Goal: Task Accomplishment & Management: Complete application form

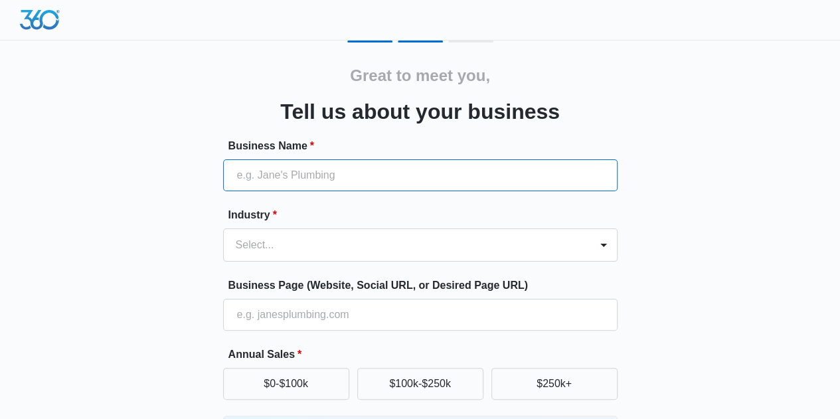
click at [581, 171] on input "Business Name *" at bounding box center [420, 175] width 394 height 32
type input "Wig.Obsessed"
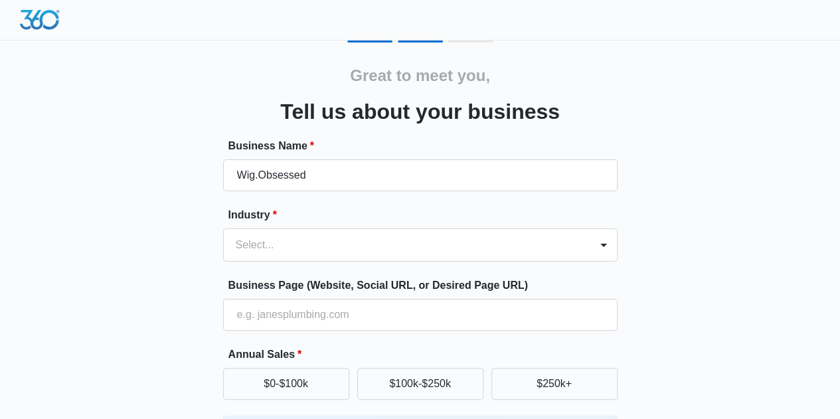
click at [757, 241] on div "Great to meet you, Tell us about your business Business Name * Wig.Obsessed Ind…" at bounding box center [420, 309] width 796 height 538
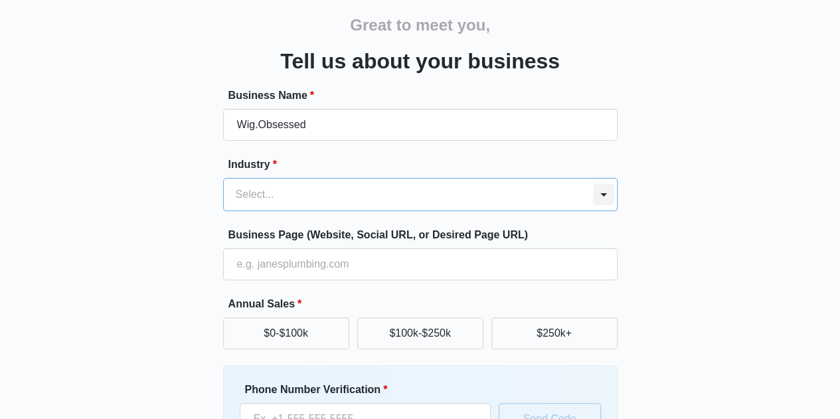
click at [601, 211] on div "Select..." at bounding box center [420, 194] width 394 height 33
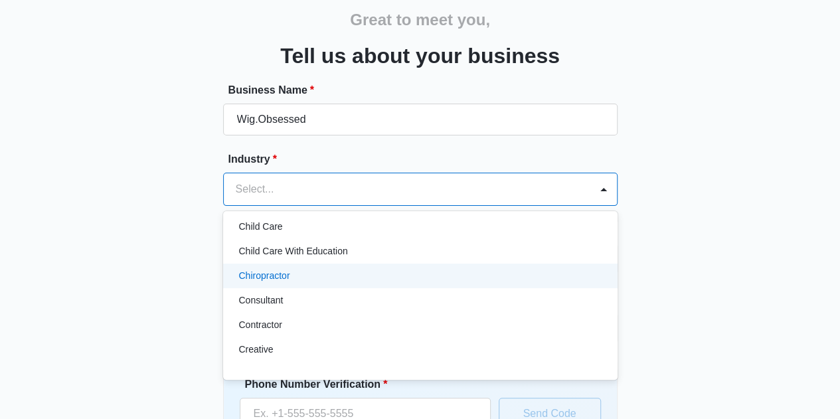
scroll to position [199, 0]
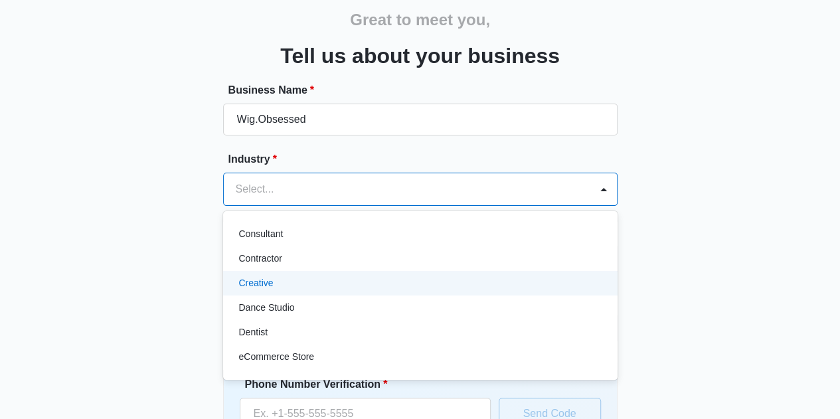
click at [555, 279] on div "Creative" at bounding box center [419, 283] width 360 height 14
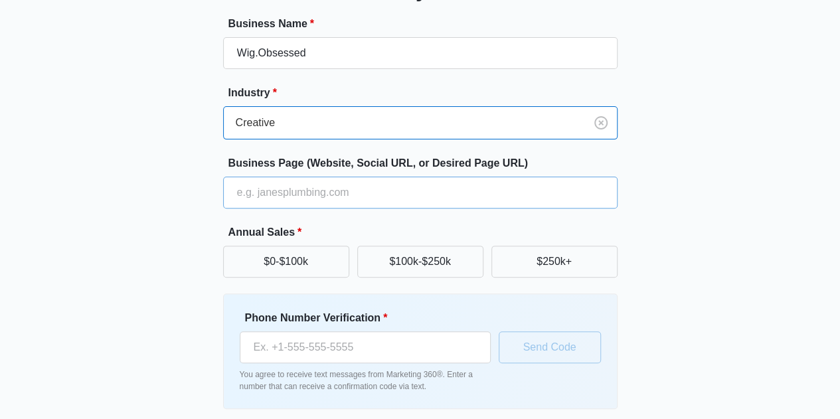
scroll to position [175, 0]
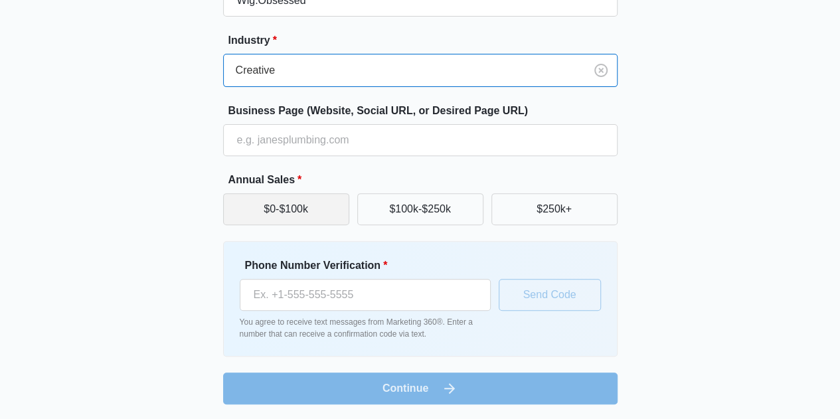
click at [311, 196] on button "$0-$100k" at bounding box center [286, 209] width 126 height 32
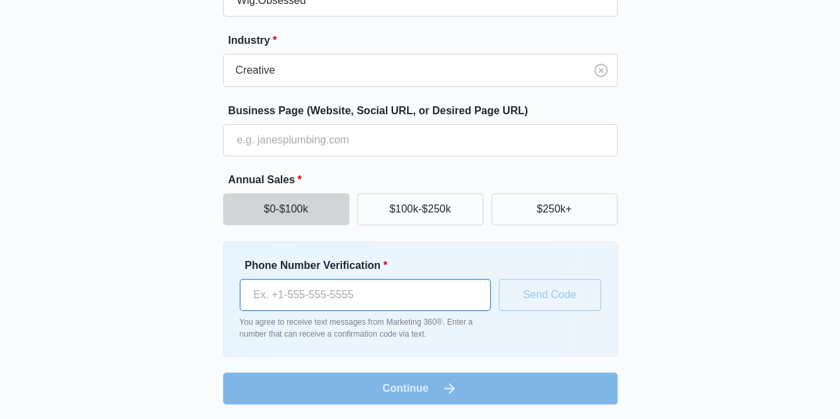
click at [388, 297] on input "Phone Number Verification *" at bounding box center [365, 295] width 251 height 32
type input "[PHONE_NUMBER]"
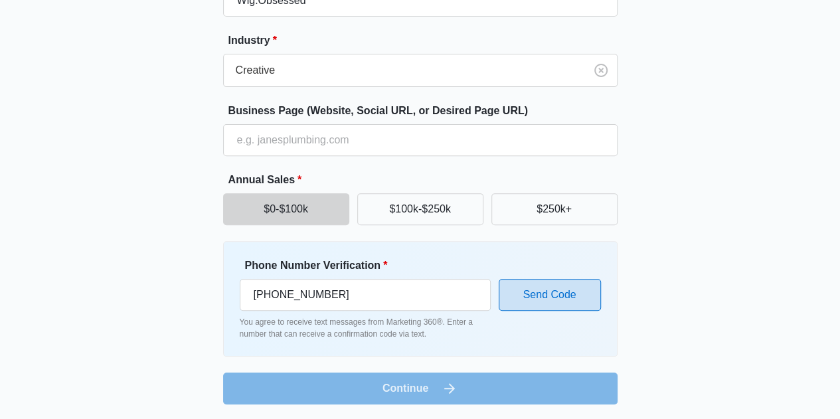
click at [571, 288] on button "Send Code" at bounding box center [549, 295] width 102 height 32
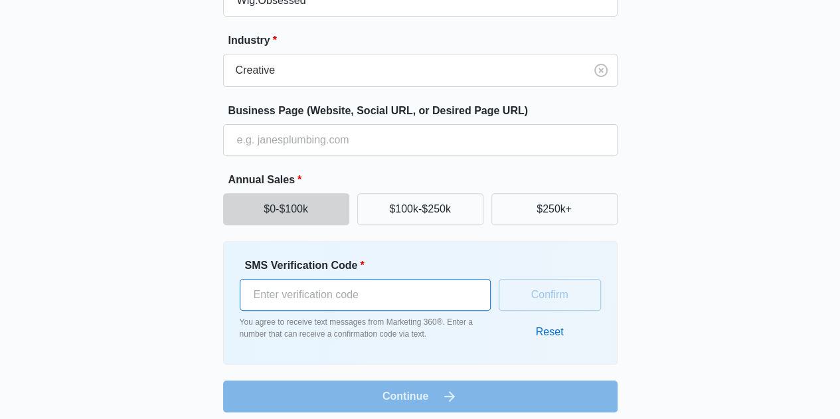
click at [418, 299] on input "SMS Verification Code *" at bounding box center [365, 295] width 251 height 32
type input "797105"
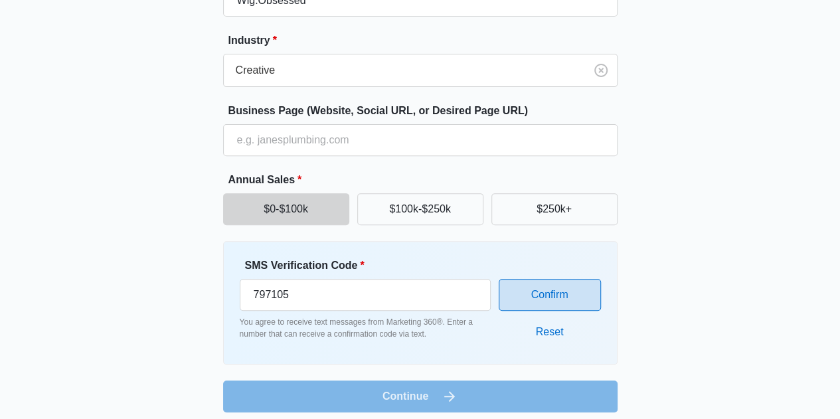
click at [528, 295] on button "Confirm" at bounding box center [549, 295] width 102 height 32
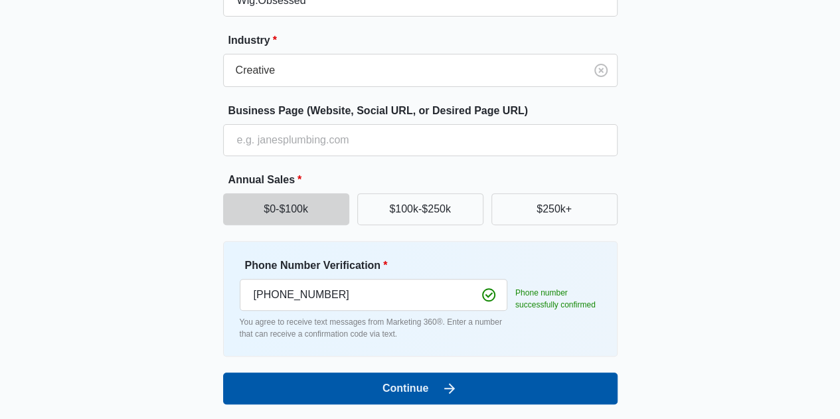
click at [459, 385] on button "Continue" at bounding box center [420, 388] width 394 height 32
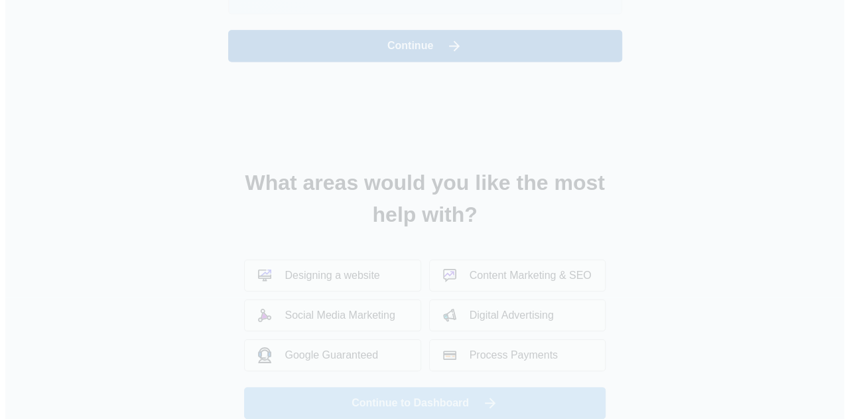
scroll to position [0, 0]
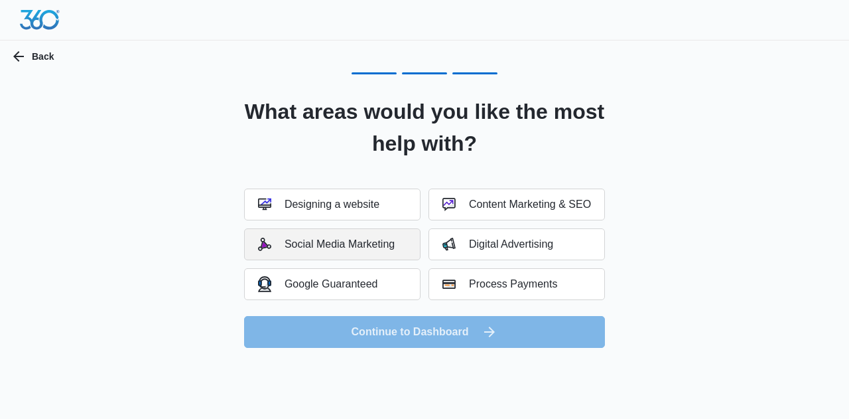
click at [378, 243] on div "Social Media Marketing" at bounding box center [326, 244] width 137 height 13
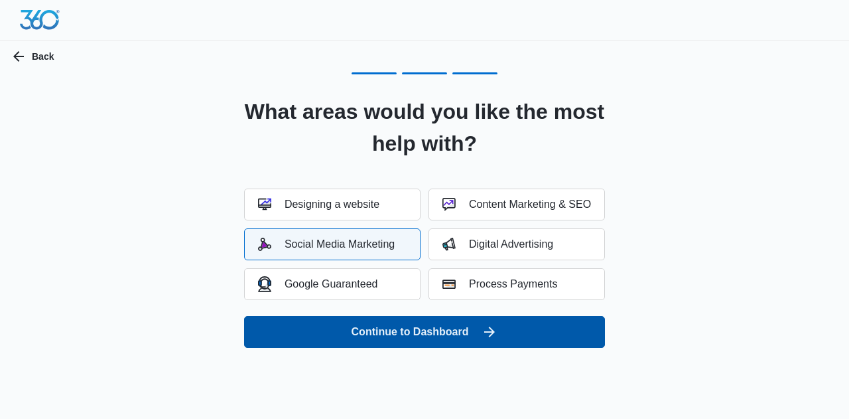
click at [445, 331] on button "Continue to Dashboard" at bounding box center [424, 332] width 361 height 32
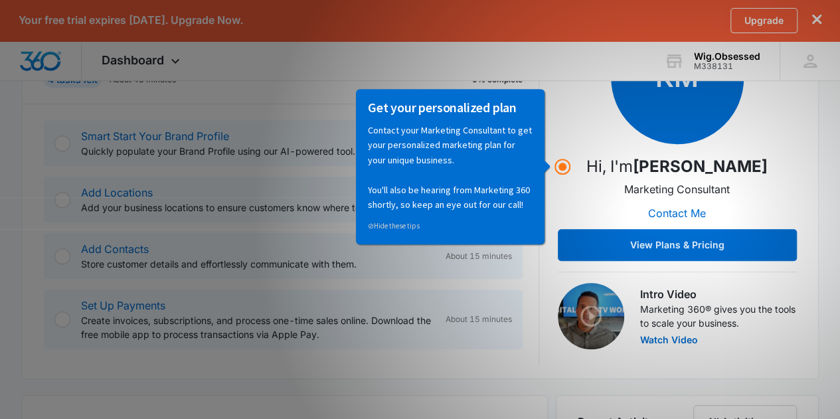
scroll to position [265, 0]
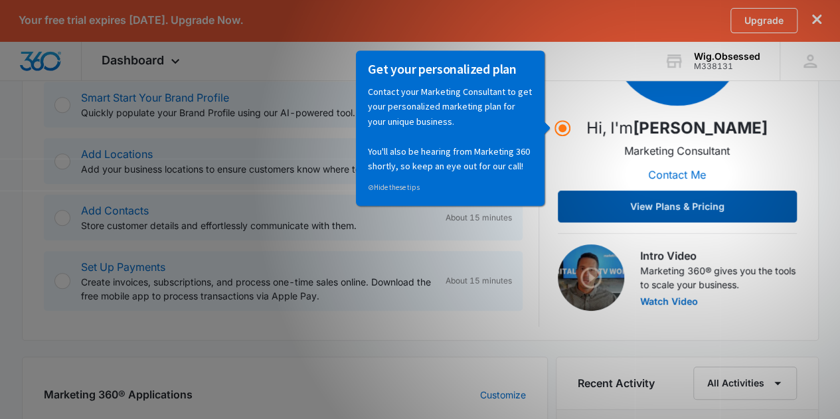
click at [698, 212] on button "View Plans & Pricing" at bounding box center [676, 206] width 239 height 32
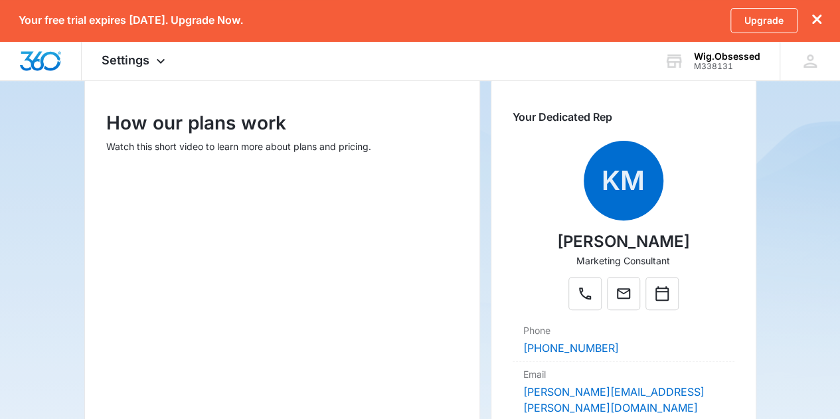
scroll to position [199, 0]
